Goal: Information Seeking & Learning: Learn about a topic

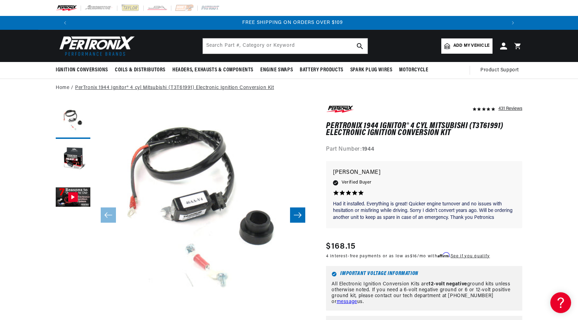
click at [85, 86] on link "PerTronix 1944 Ignitor® 4 cyl Mitsubishi (T3T61991) Electronic Ignition Convers…" at bounding box center [174, 88] width 199 height 8
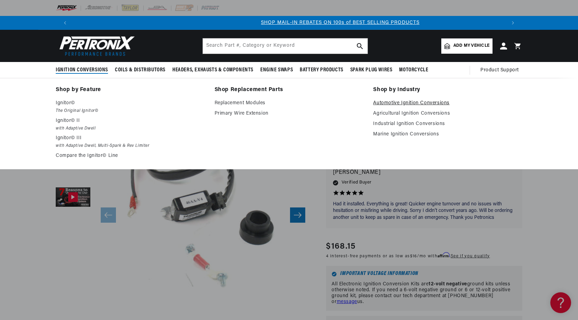
scroll to position [0, 432]
click at [378, 102] on link "Automotive Ignition Conversions" at bounding box center [447, 103] width 149 height 8
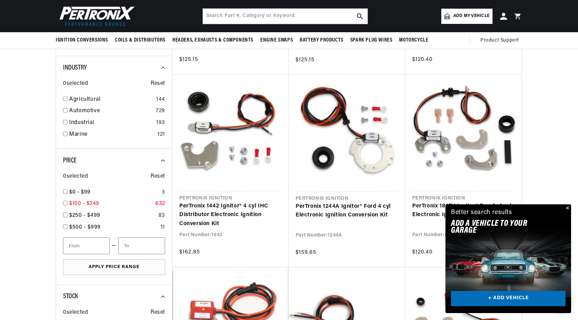
scroll to position [0, 432]
click at [567, 207] on button "Close" at bounding box center [567, 208] width 8 height 8
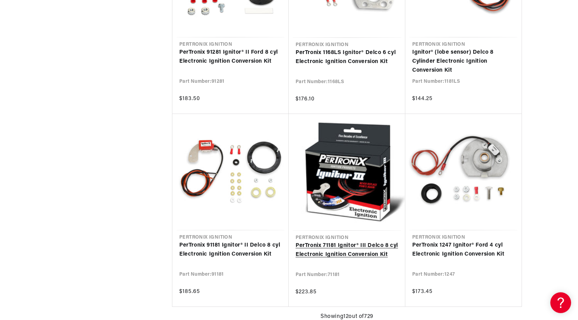
scroll to position [0, 0]
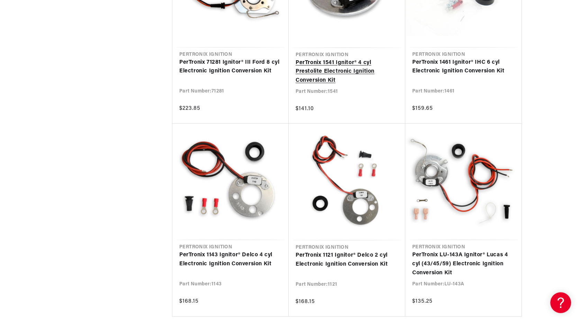
scroll to position [1454, 0]
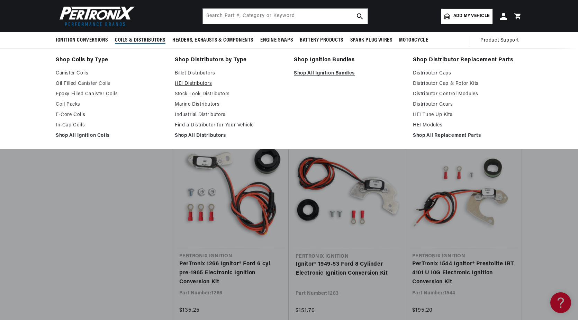
click at [205, 82] on link "HEI Distributors" at bounding box center [229, 84] width 109 height 8
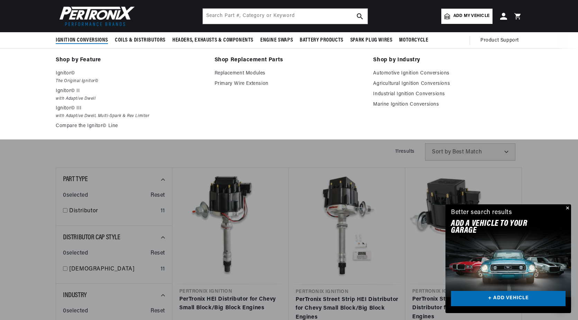
scroll to position [0, 865]
click at [417, 91] on link "Industrial Ignition Conversions" at bounding box center [447, 94] width 149 height 8
